Goal: Transaction & Acquisition: Register for event/course

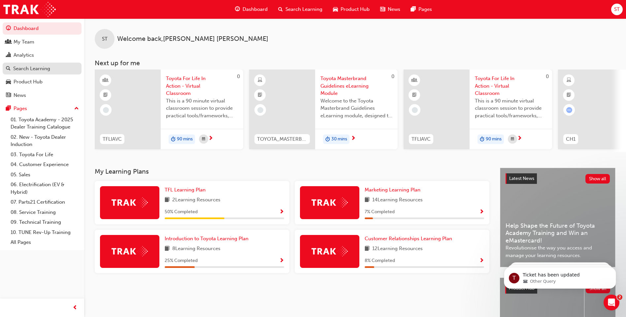
click at [28, 68] on div "Search Learning" at bounding box center [31, 69] width 37 height 8
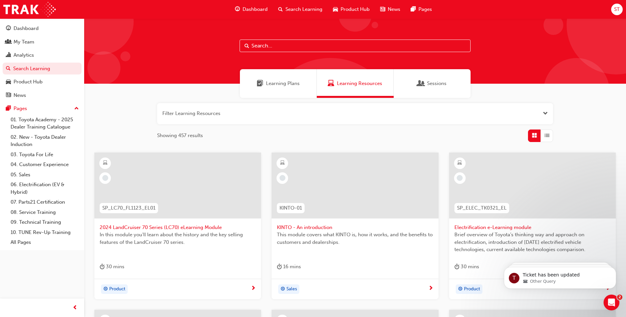
click at [426, 80] on div "Sessions" at bounding box center [431, 84] width 29 height 8
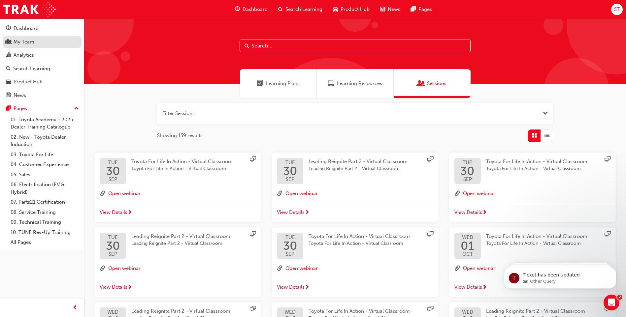
click at [44, 37] on link "My Team" at bounding box center [42, 42] width 79 height 12
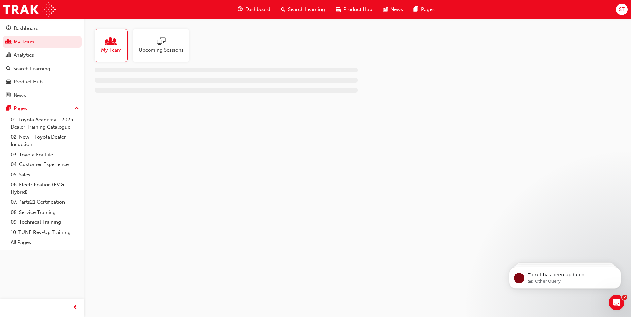
click at [184, 35] on div "Upcoming Sessions" at bounding box center [161, 45] width 56 height 33
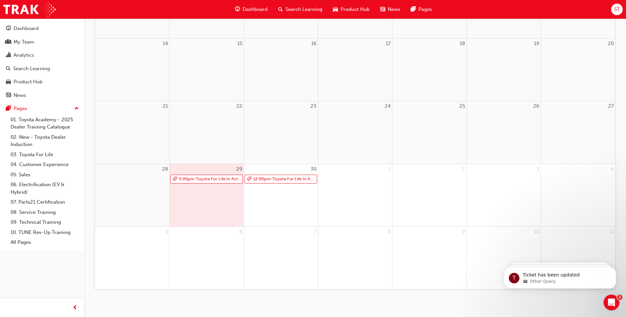
scroll to position [208, 0]
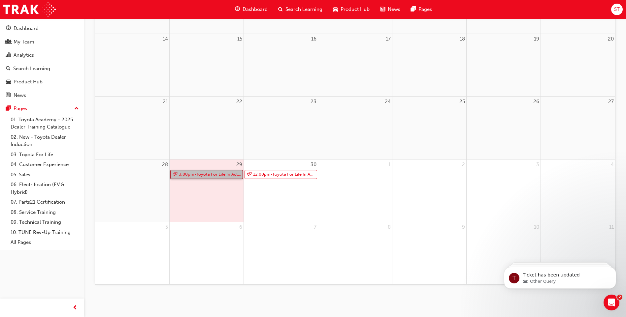
click at [215, 173] on link "3:00pm - Toyota For Life In Action - Virtual Classroom" at bounding box center [206, 174] width 73 height 9
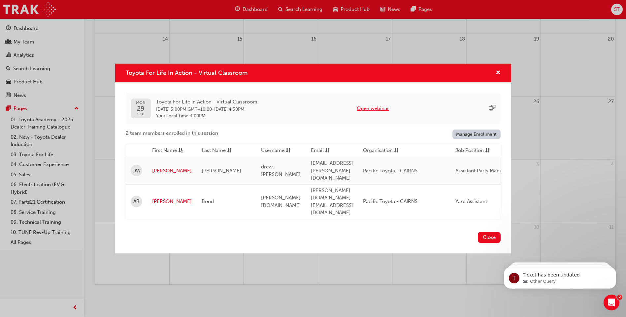
click at [387, 112] on button "Open webinar" at bounding box center [372, 109] width 32 height 8
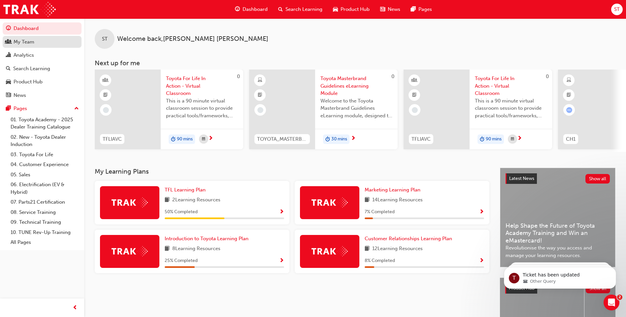
click at [26, 43] on div "My Team" at bounding box center [24, 42] width 21 height 8
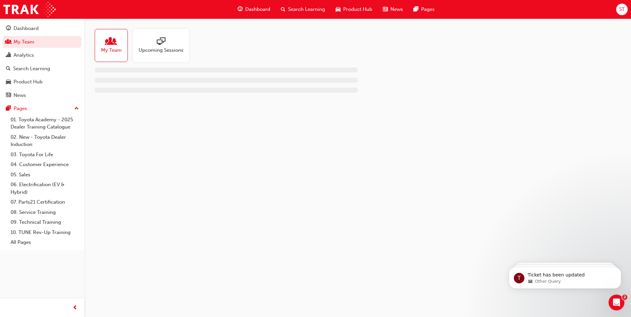
click at [176, 43] on div at bounding box center [161, 41] width 45 height 9
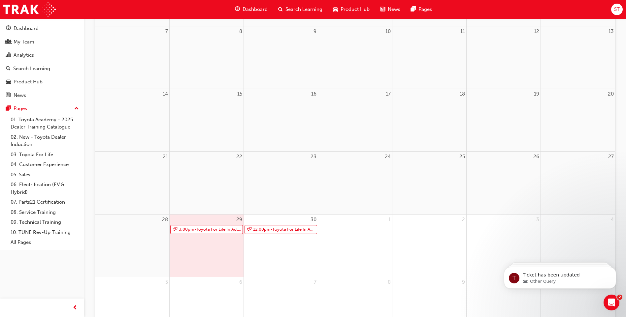
scroll to position [165, 0]
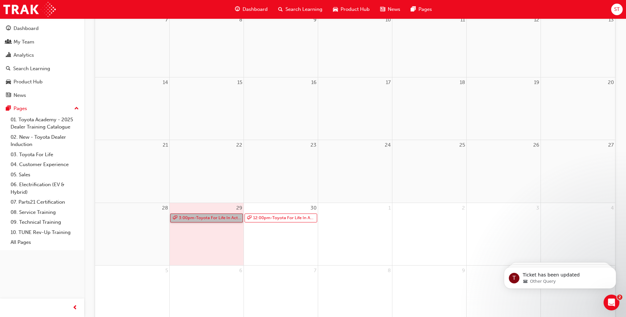
click at [199, 220] on link "3:00pm - Toyota For Life In Action - Virtual Classroom" at bounding box center [206, 218] width 73 height 9
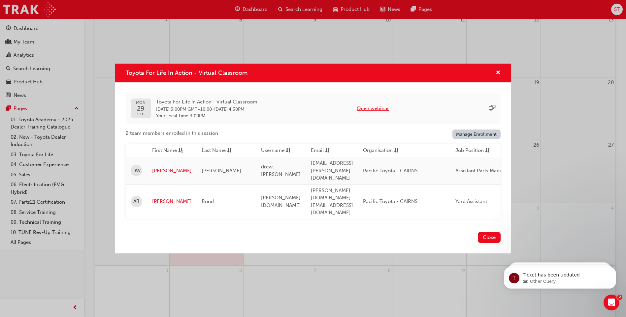
click at [380, 112] on button "Open webinar" at bounding box center [372, 109] width 32 height 8
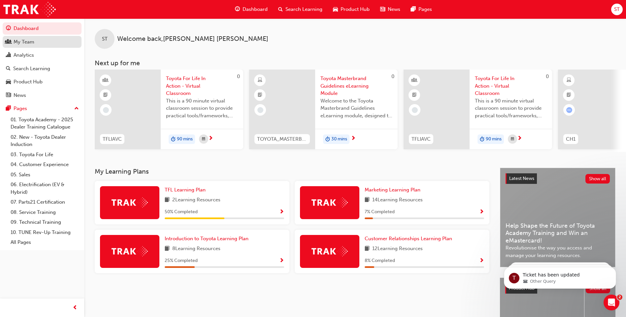
click at [33, 45] on div "My Team" at bounding box center [24, 42] width 21 height 8
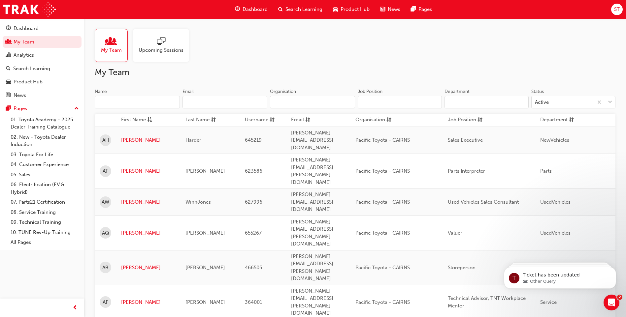
click at [174, 33] on div "Upcoming Sessions" at bounding box center [161, 45] width 56 height 33
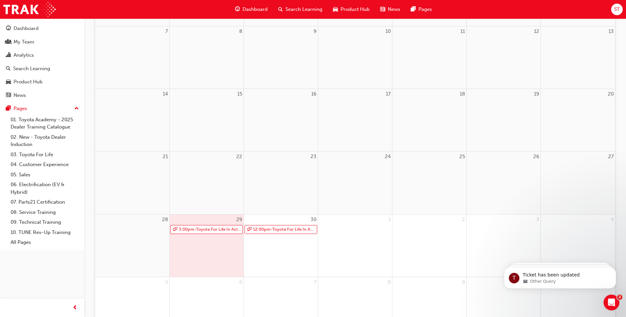
scroll to position [165, 0]
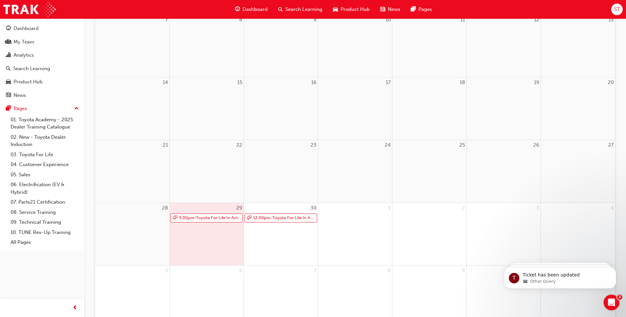
click at [219, 232] on div "29 3:00pm - Toyota For Life In Action - Virtual Classroom" at bounding box center [206, 234] width 74 height 62
click at [223, 220] on link "3:00pm - Toyota For Life In Action - Virtual Classroom" at bounding box center [206, 218] width 73 height 9
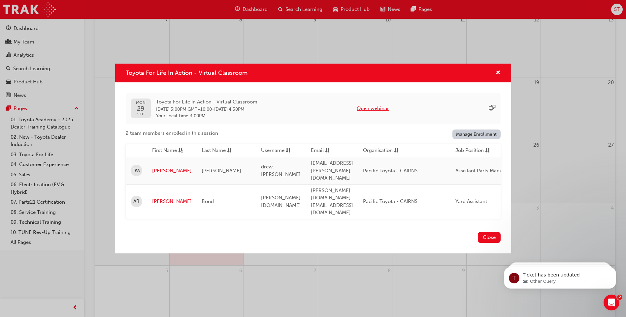
click at [385, 112] on button "Open webinar" at bounding box center [372, 109] width 32 height 8
